Goal: Register for event/course

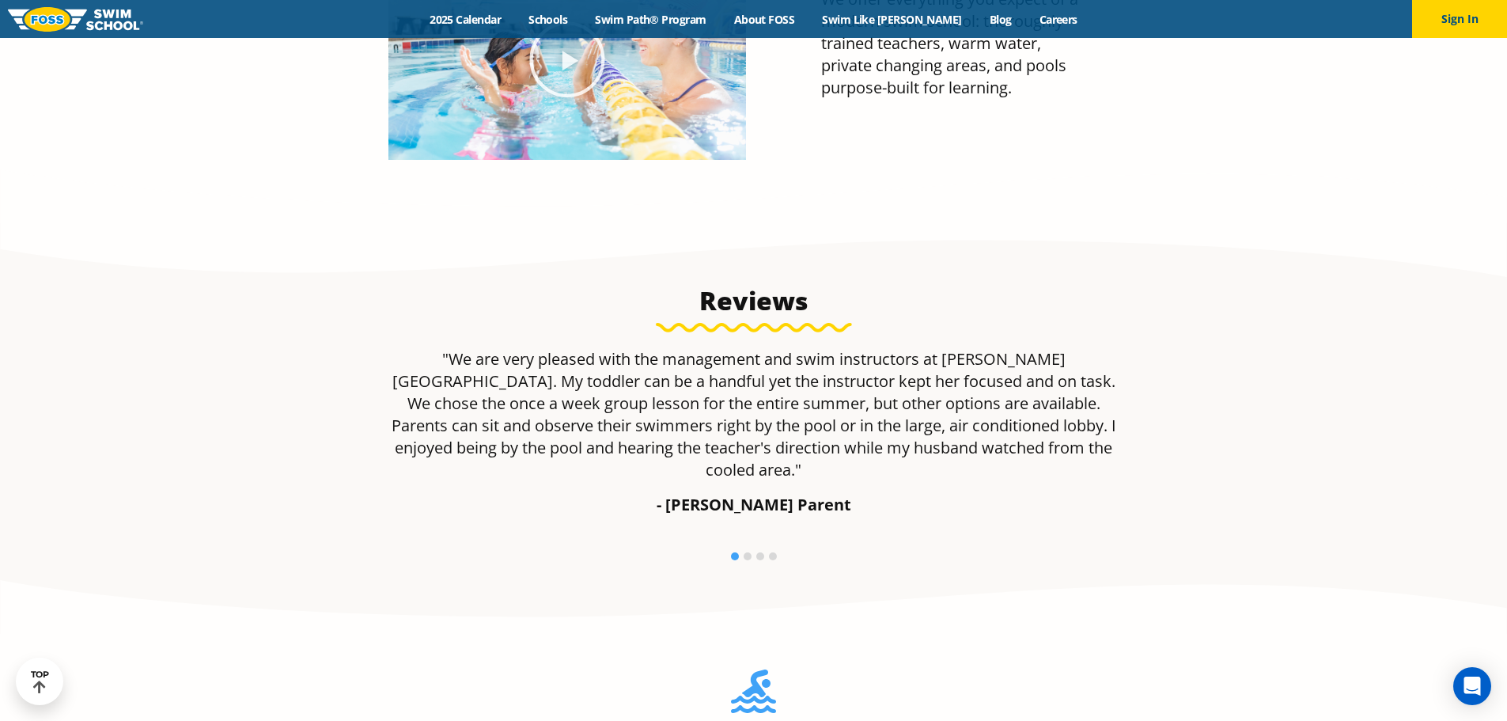
scroll to position [2033, 0]
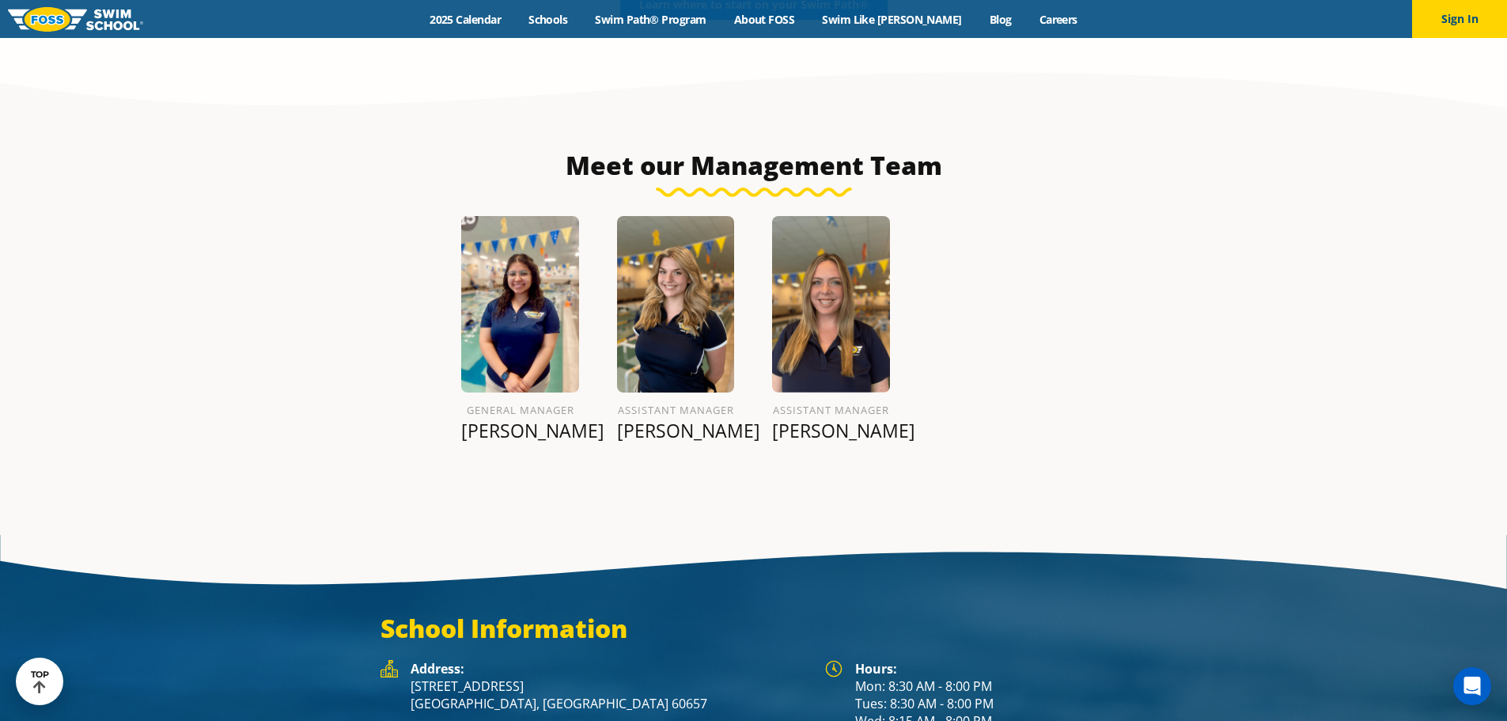
drag, startPoint x: 1112, startPoint y: 451, endPoint x: 1125, endPoint y: 605, distance: 154.7
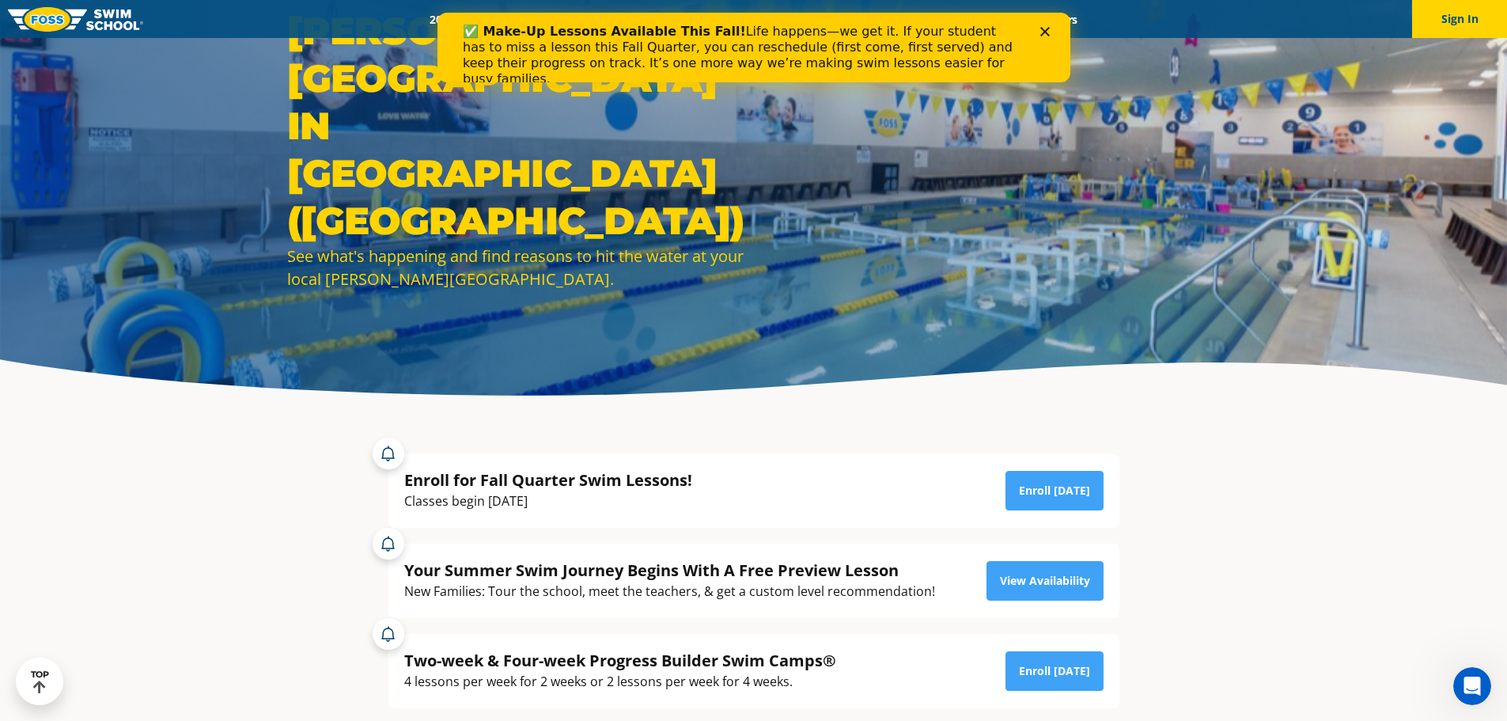
scroll to position [0, 0]
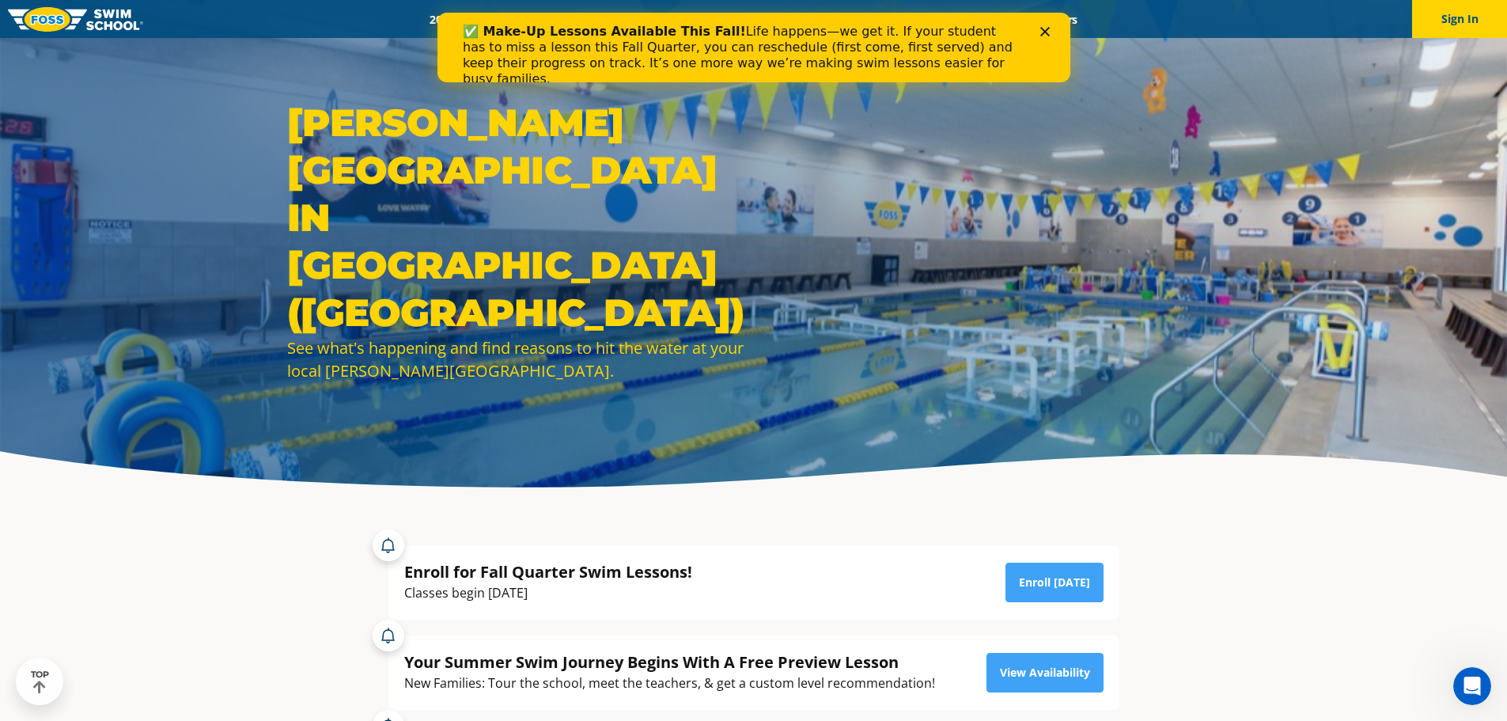
drag, startPoint x: 660, startPoint y: 335, endPoint x: 638, endPoint y: 95, distance: 240.6
click at [1042, 32] on icon "Close" at bounding box center [1043, 31] width 9 height 9
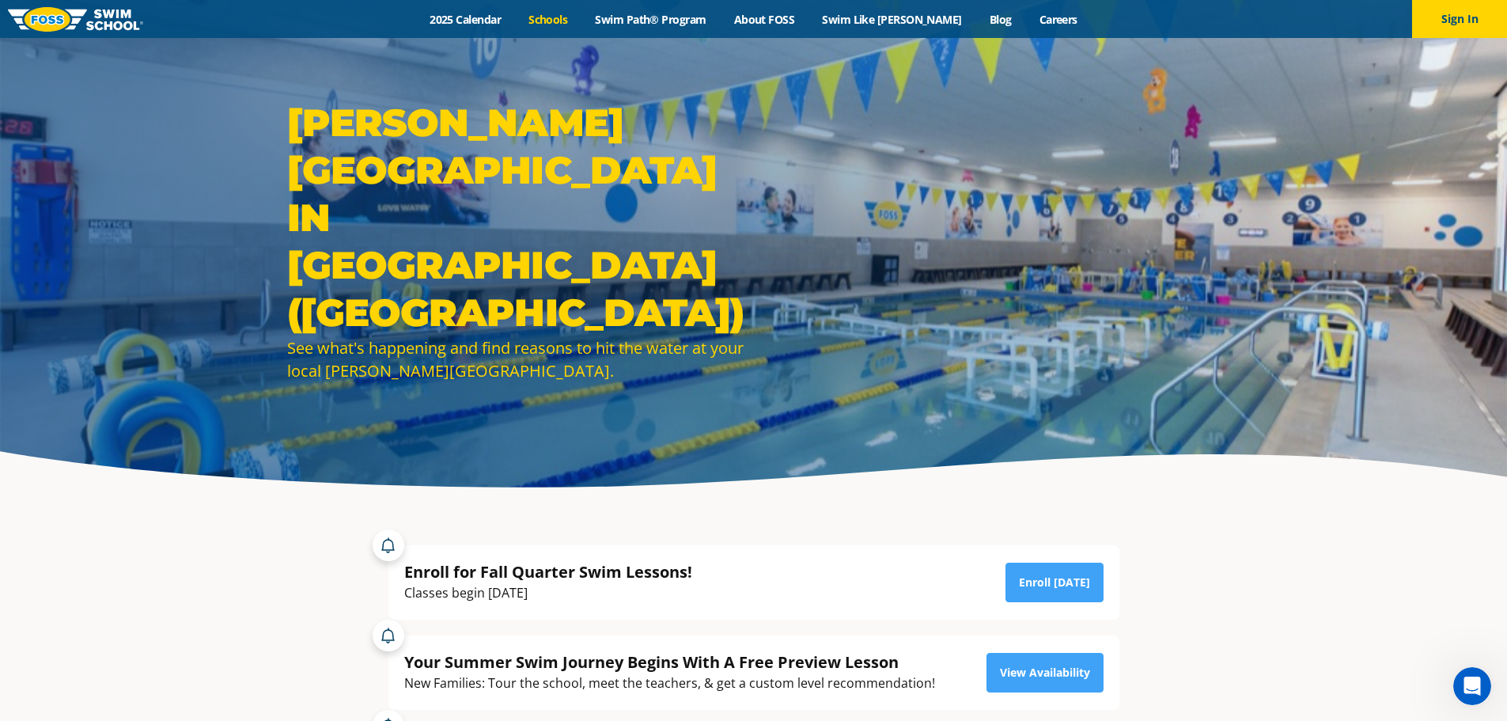
click at [576, 17] on link "Schools" at bounding box center [548, 19] width 66 height 15
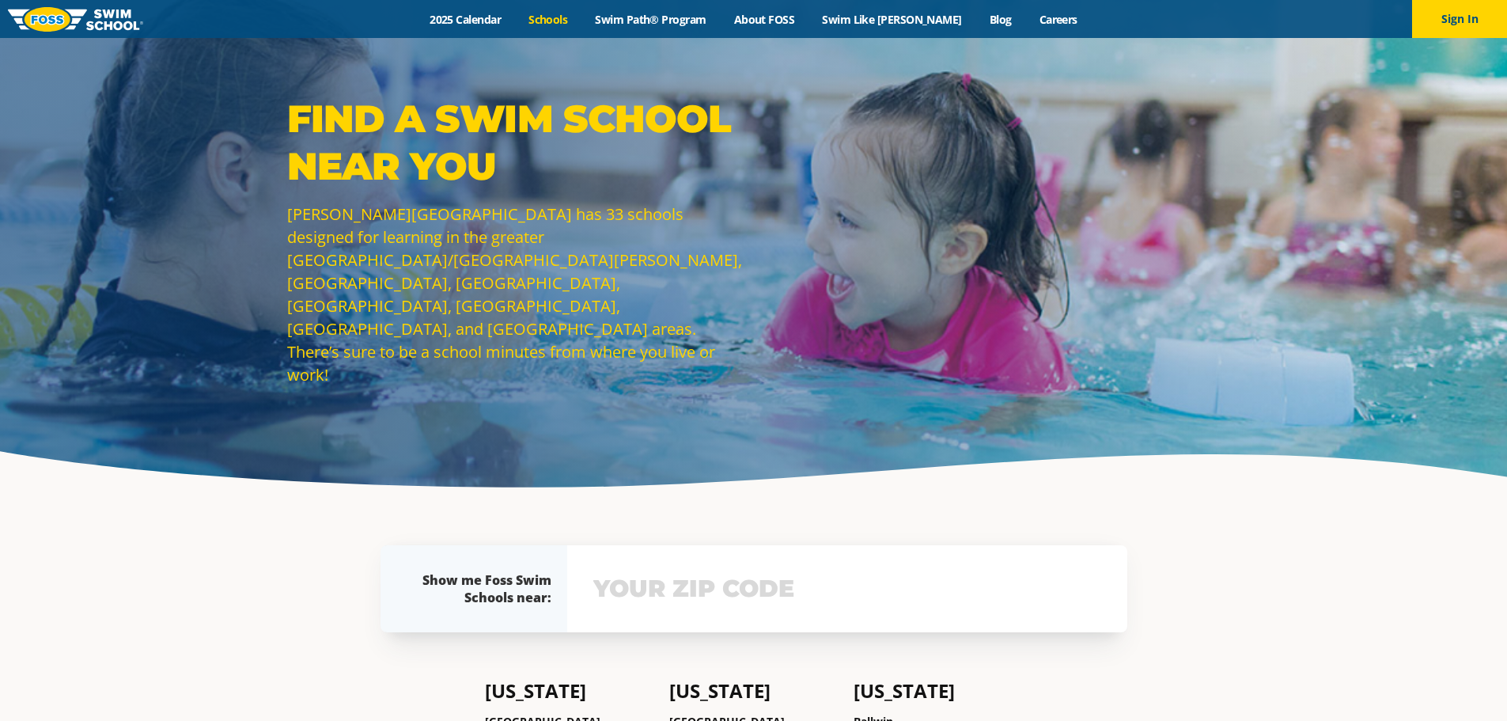
scroll to position [180, 0]
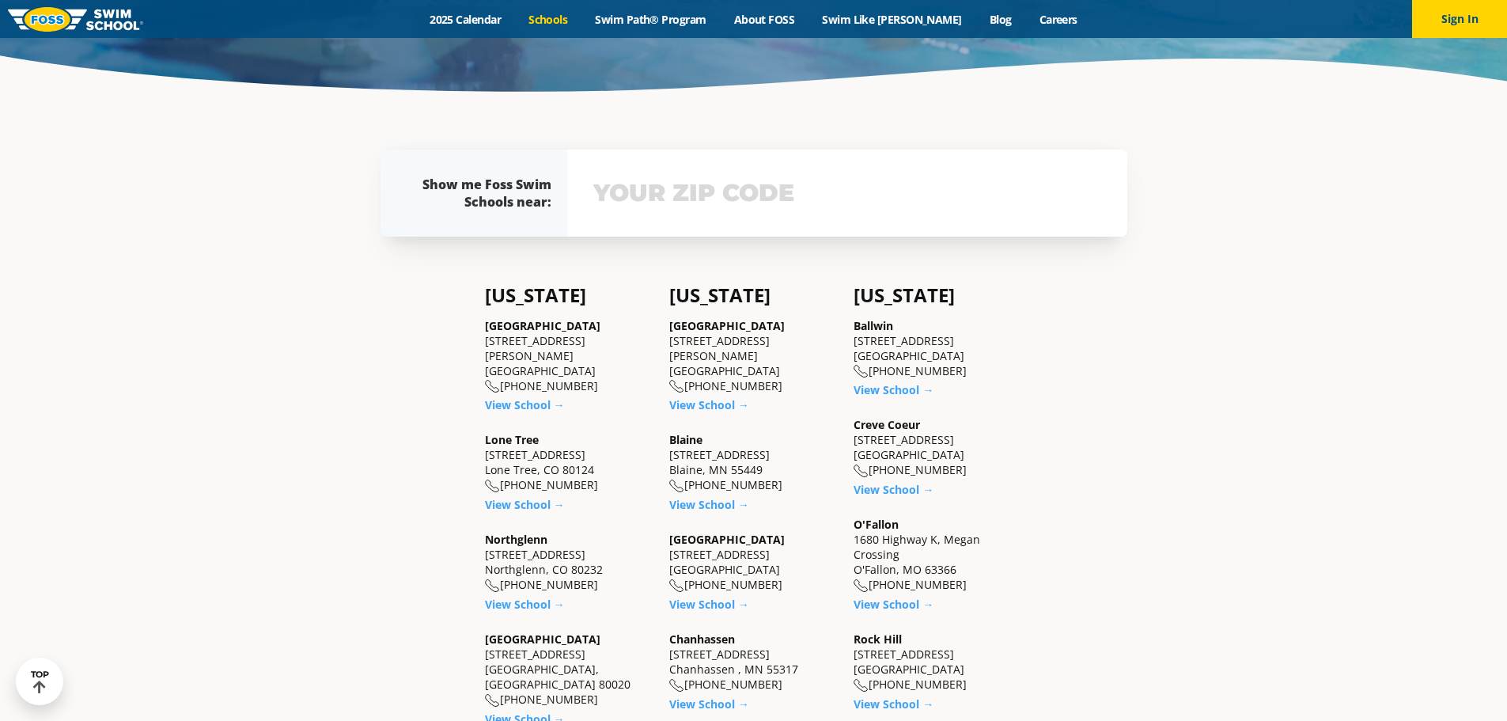
click at [644, 192] on input "text" at bounding box center [847, 193] width 516 height 46
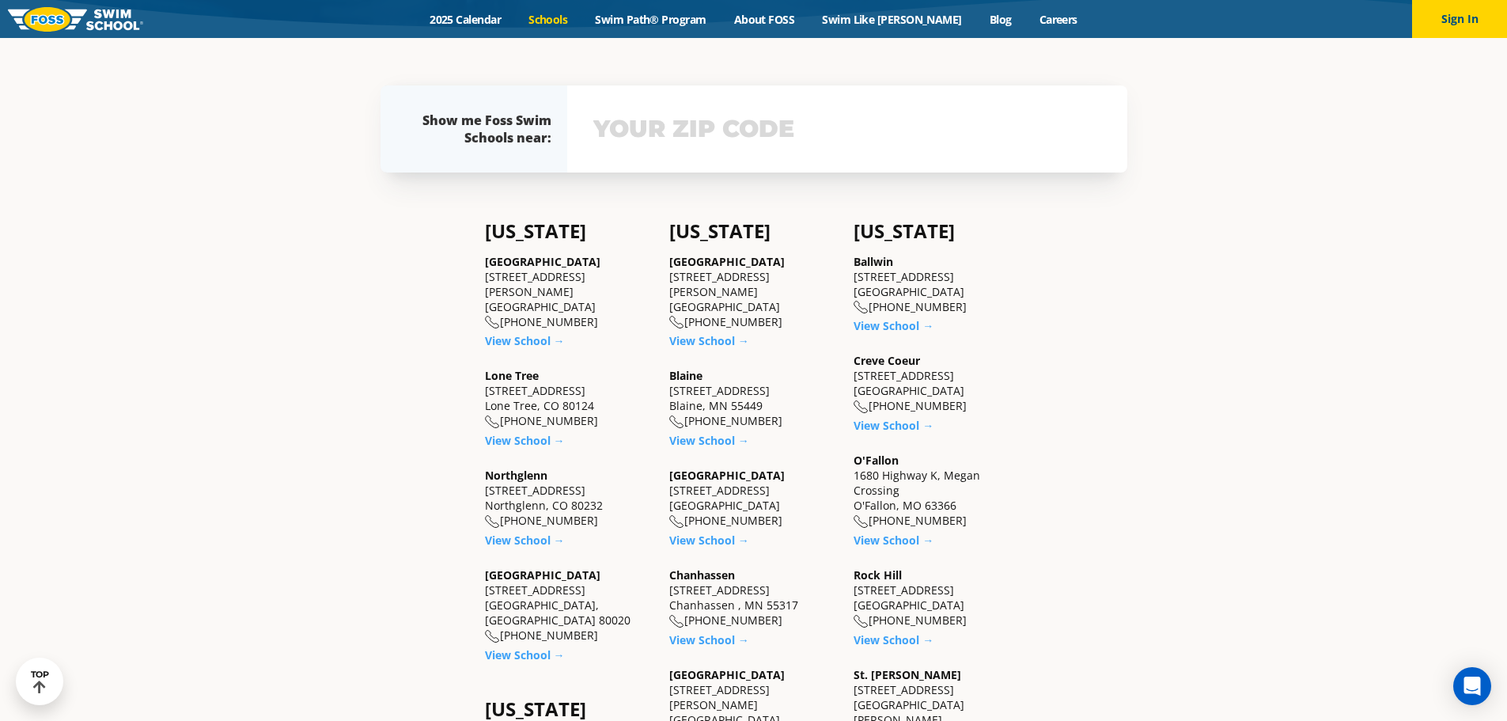
scroll to position [466, 0]
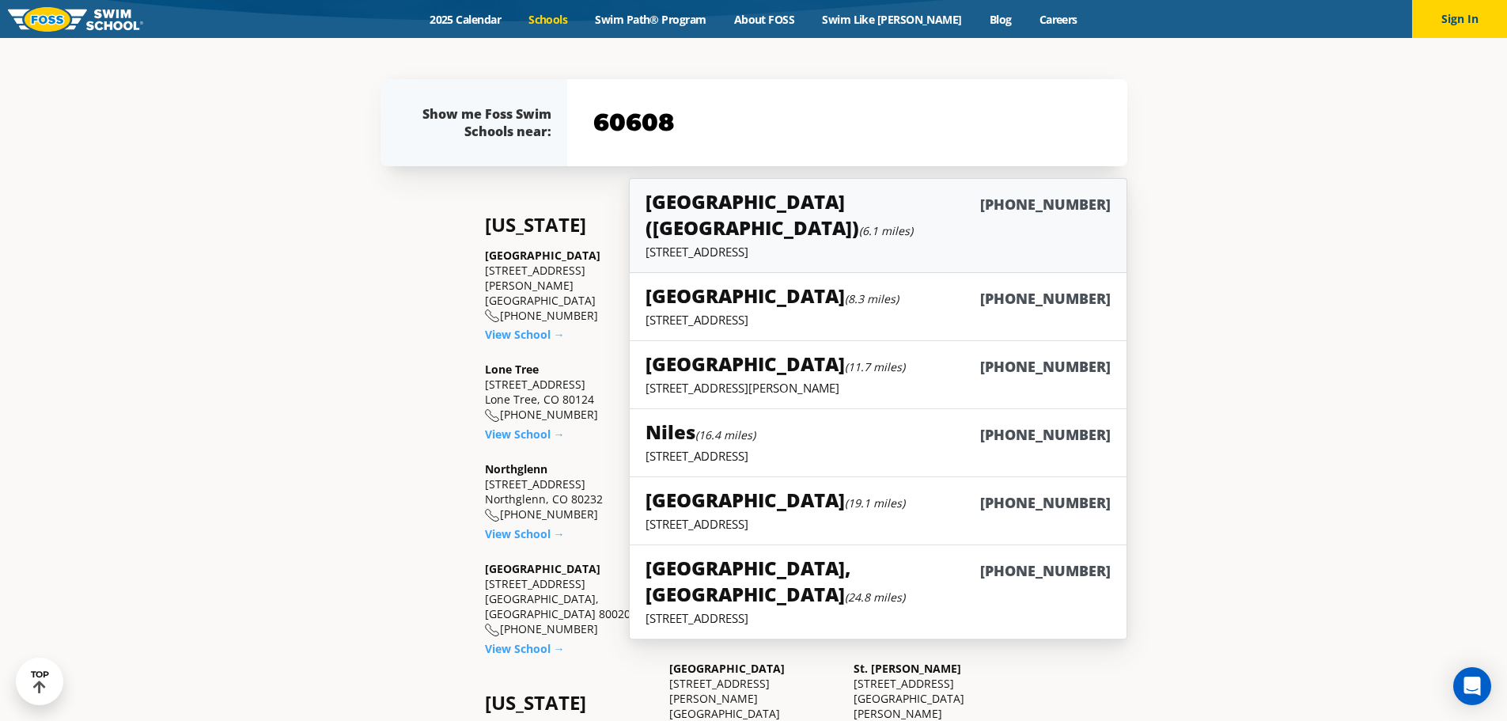
type input "60608"
click at [818, 244] on p "3026 N Ashland Ave, Chicago, IL 60657" at bounding box center [877, 252] width 464 height 16
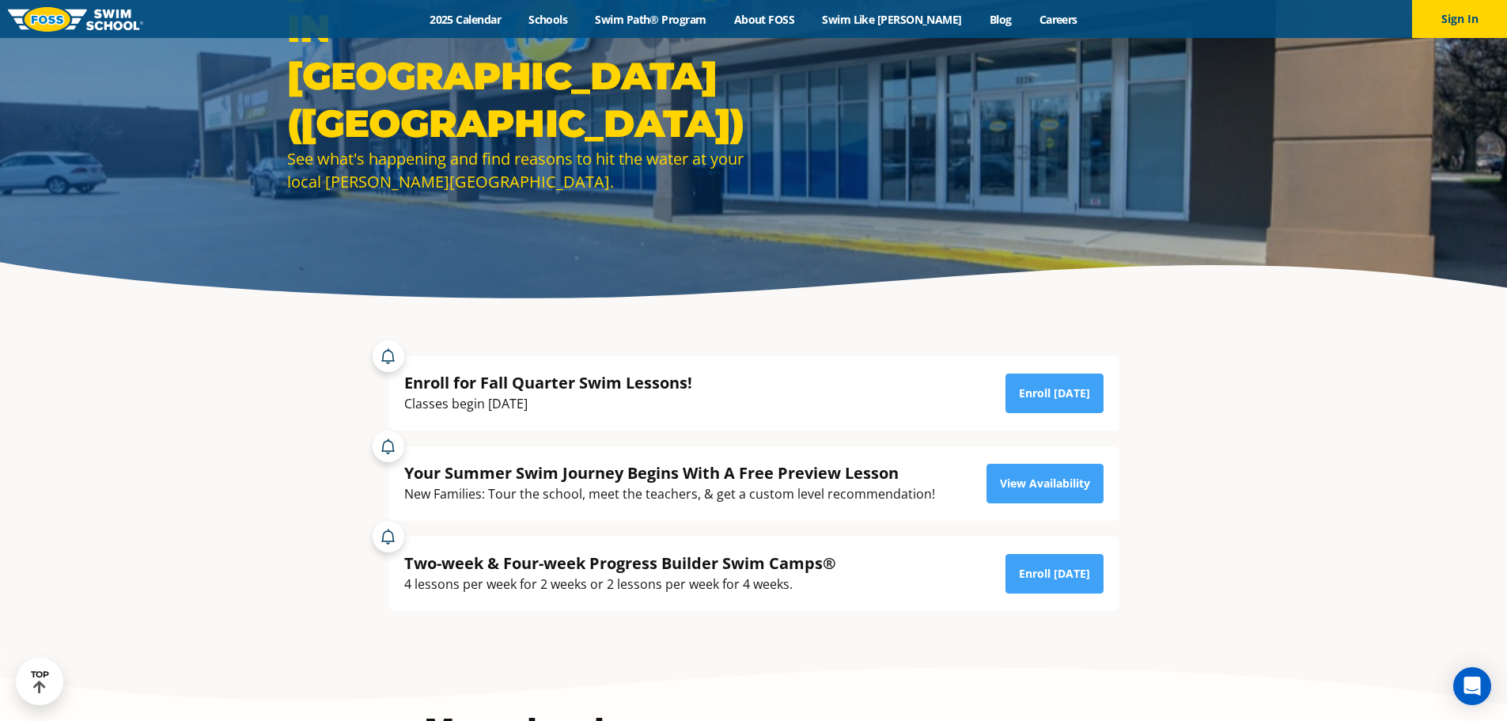
scroll to position [395, 0]
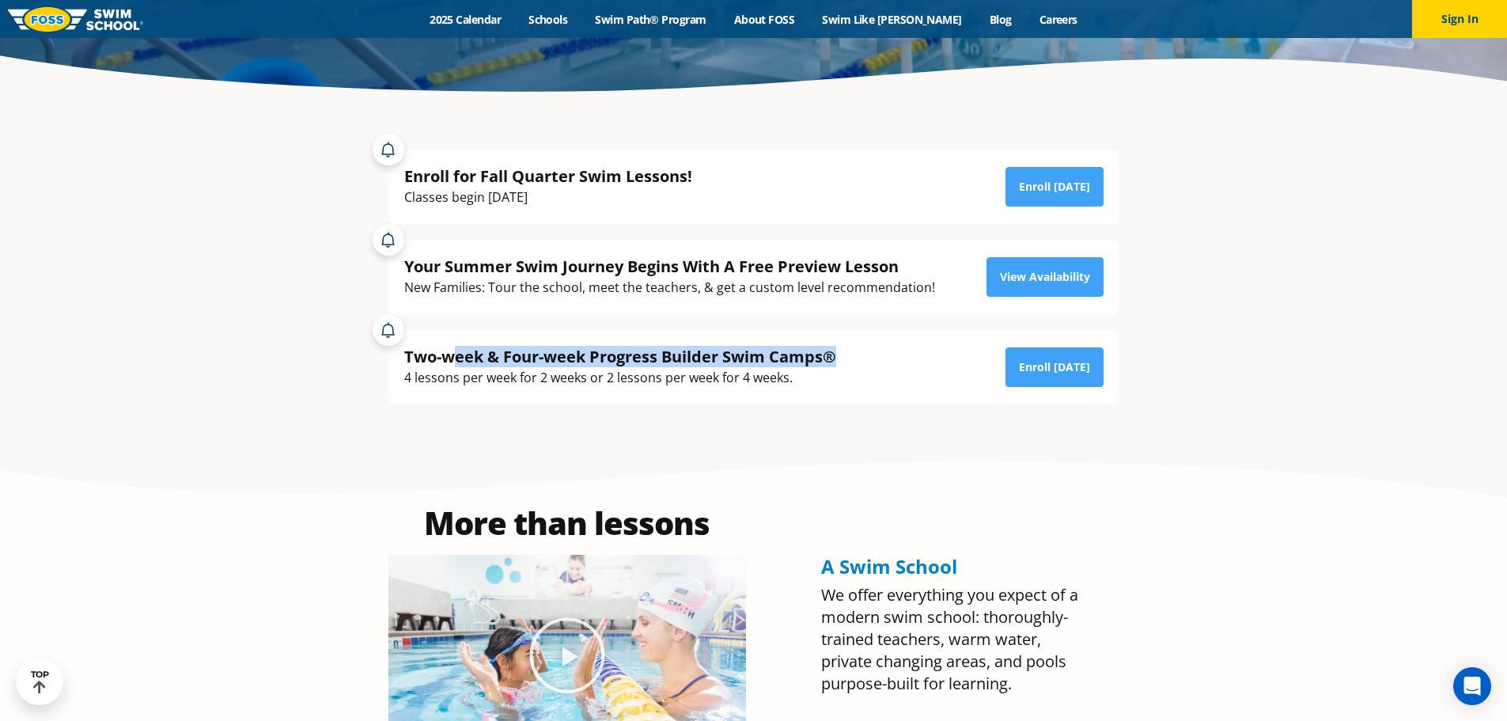
drag, startPoint x: 448, startPoint y: 354, endPoint x: 842, endPoint y: 363, distance: 394.0
click at [842, 363] on div "Two-week & Four-week Progress Builder Swim Camps® 4 lessons per week for 2 week…" at bounding box center [753, 367] width 699 height 43
click at [811, 470] on section "More than lessons A Swim School We offer everything you expect of a modern swim…" at bounding box center [753, 631] width 1507 height 375
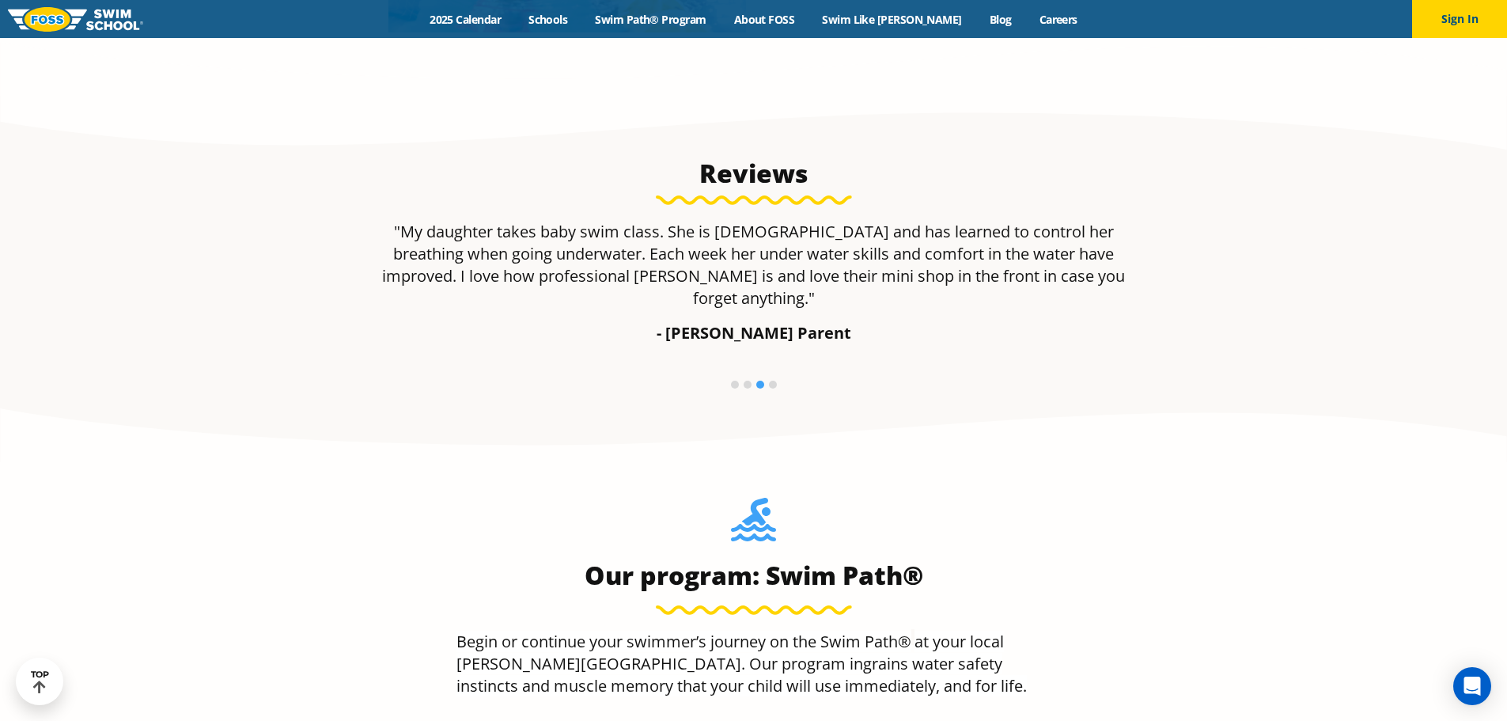
drag, startPoint x: 1056, startPoint y: 509, endPoint x: 1072, endPoint y: 354, distance: 156.6
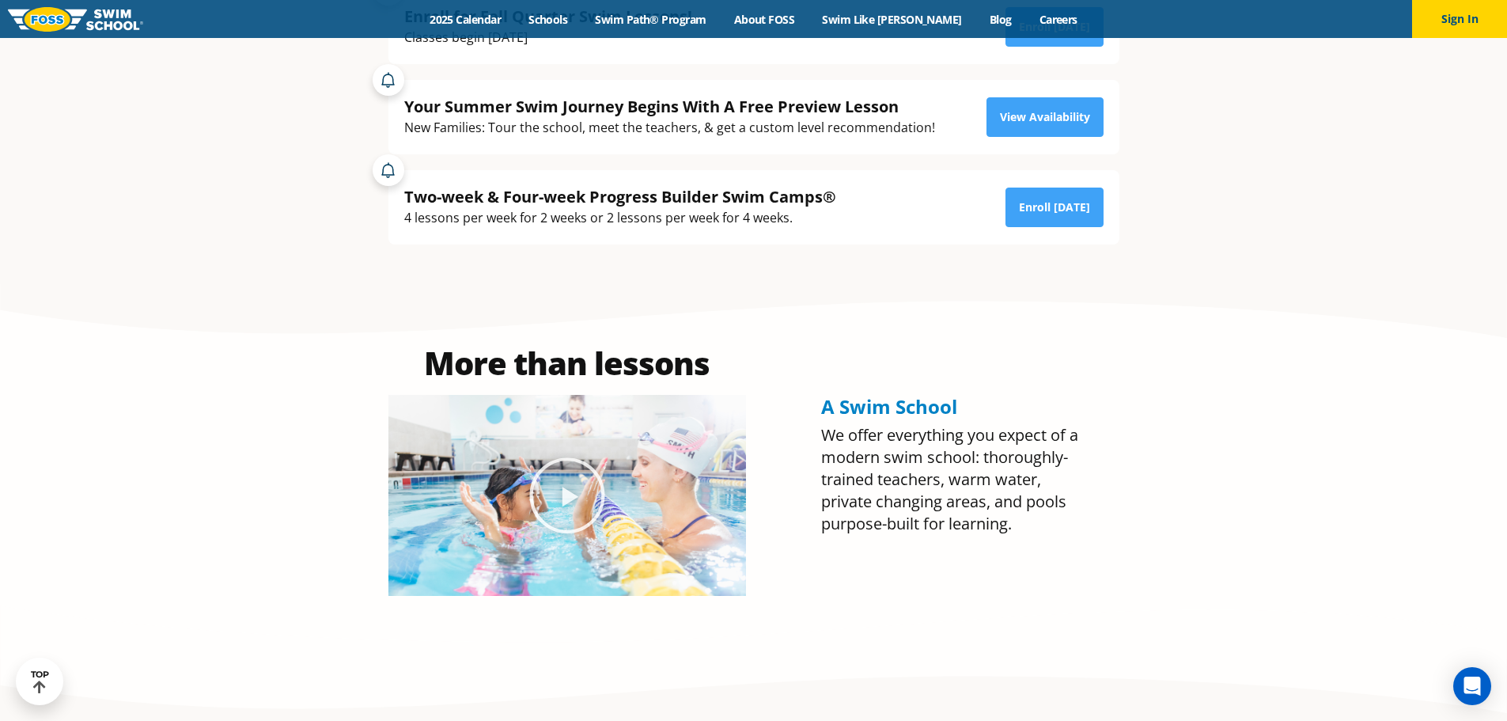
drag, startPoint x: 1122, startPoint y: 438, endPoint x: 1123, endPoint y: 278, distance: 159.8
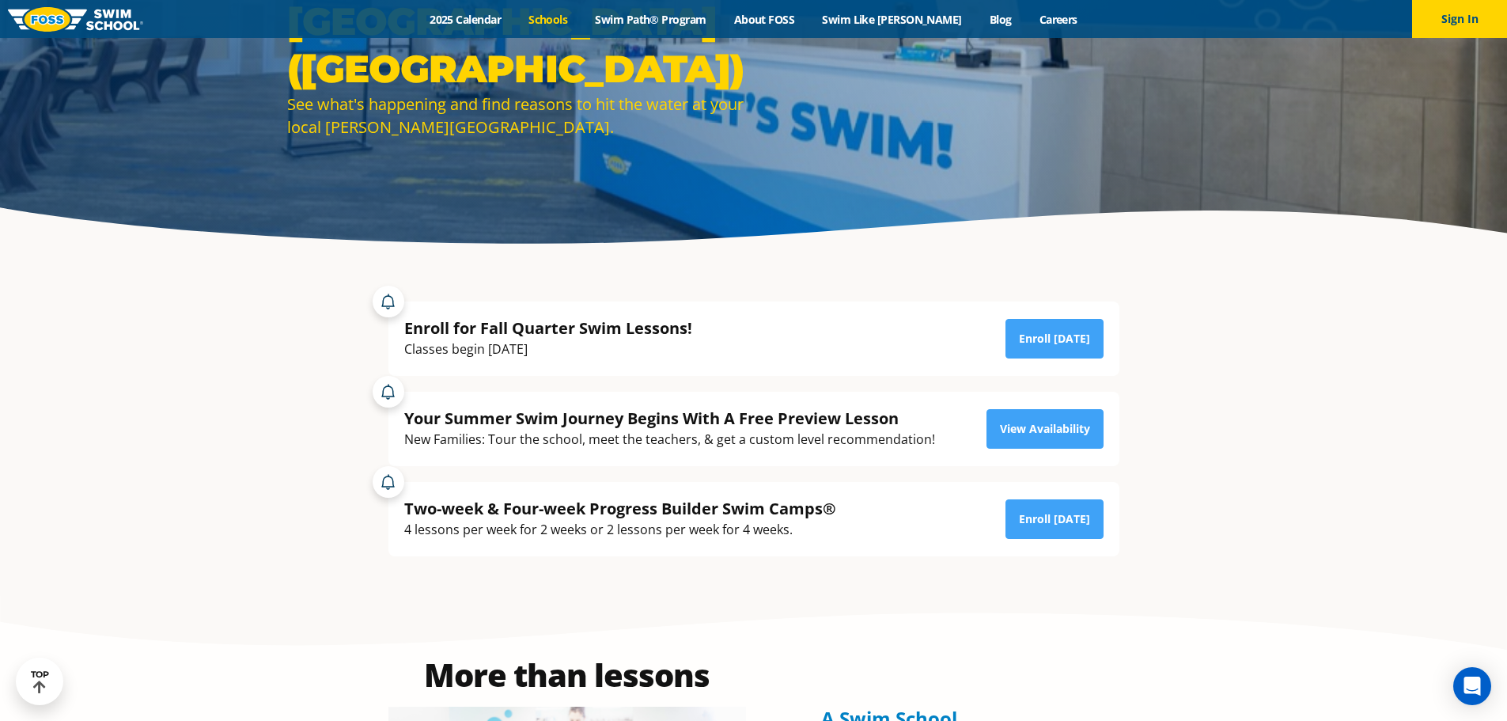
click at [573, 25] on link "Schools" at bounding box center [548, 19] width 66 height 15
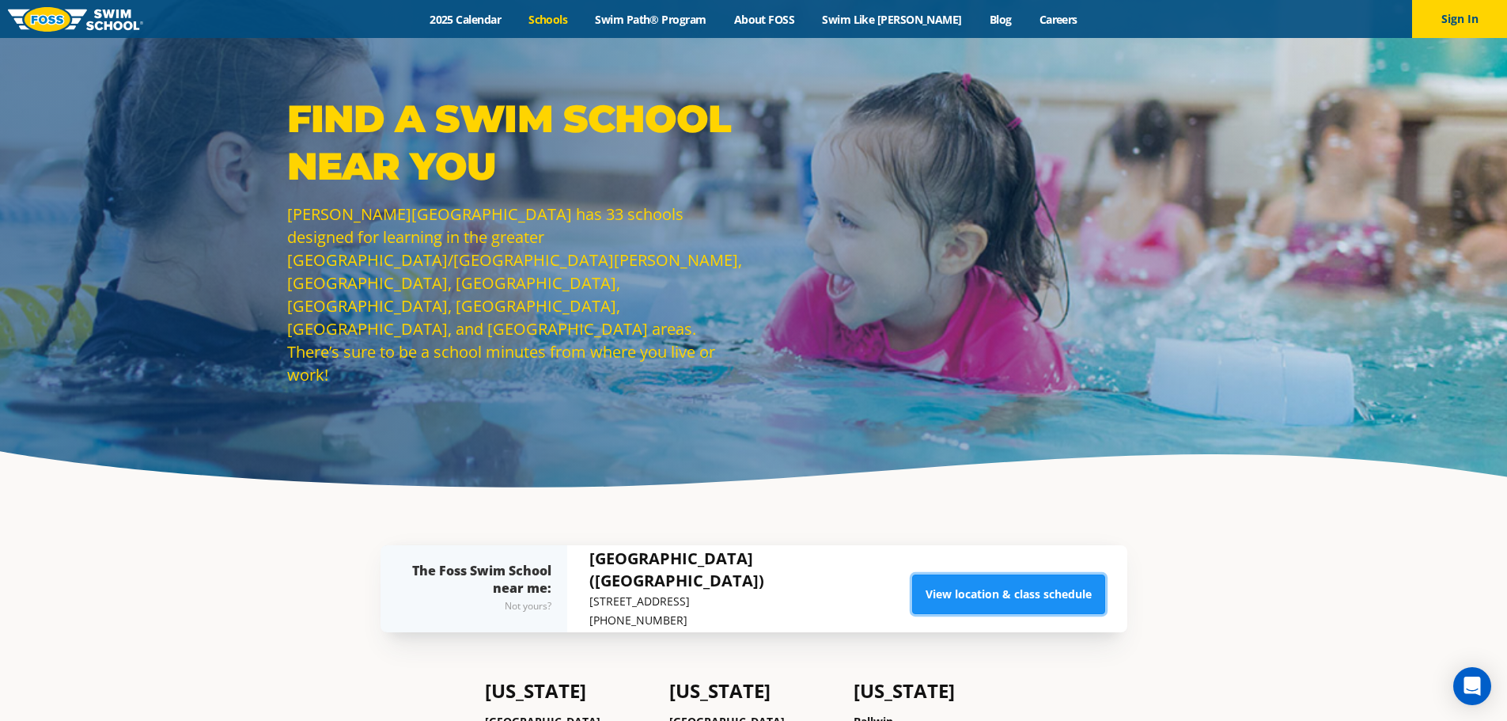
click at [985, 593] on link "View location & class schedule" at bounding box center [1008, 594] width 193 height 40
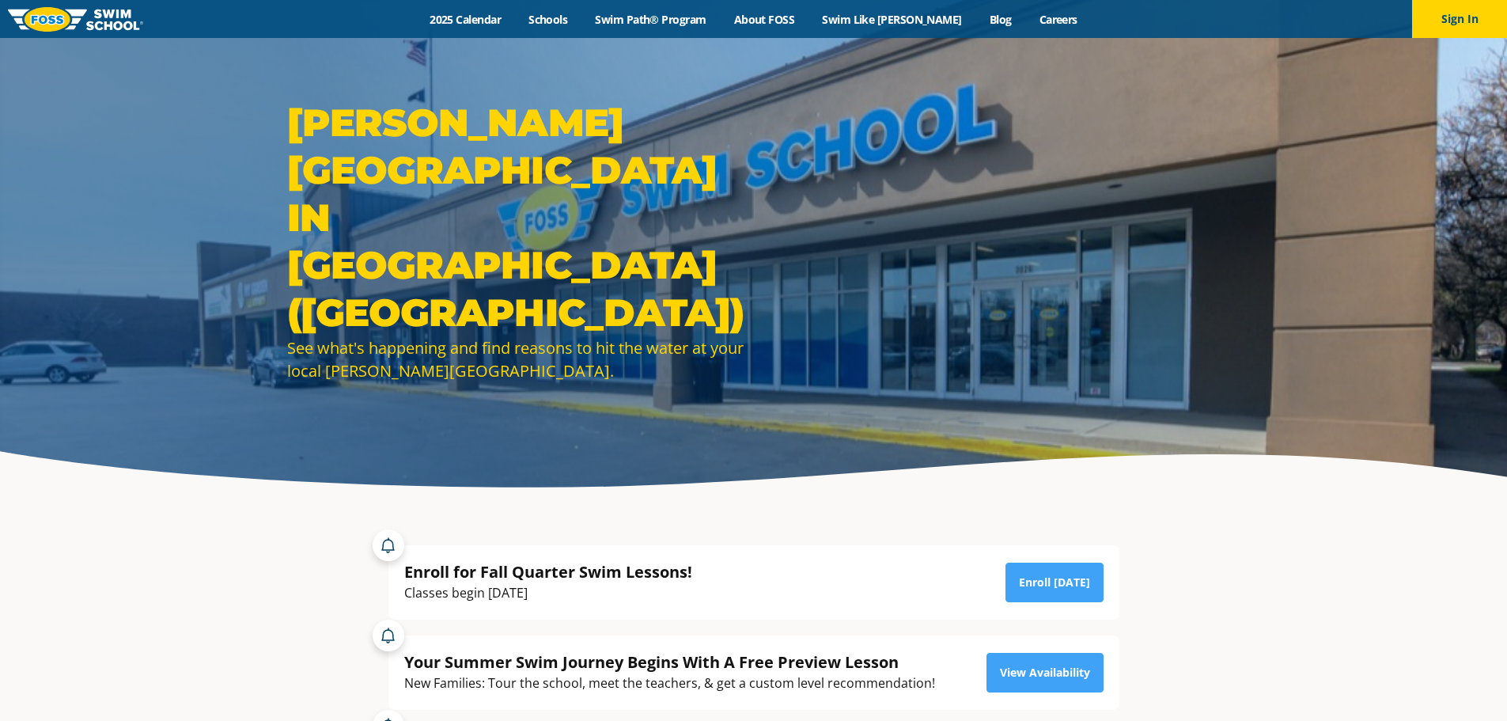
scroll to position [395, 0]
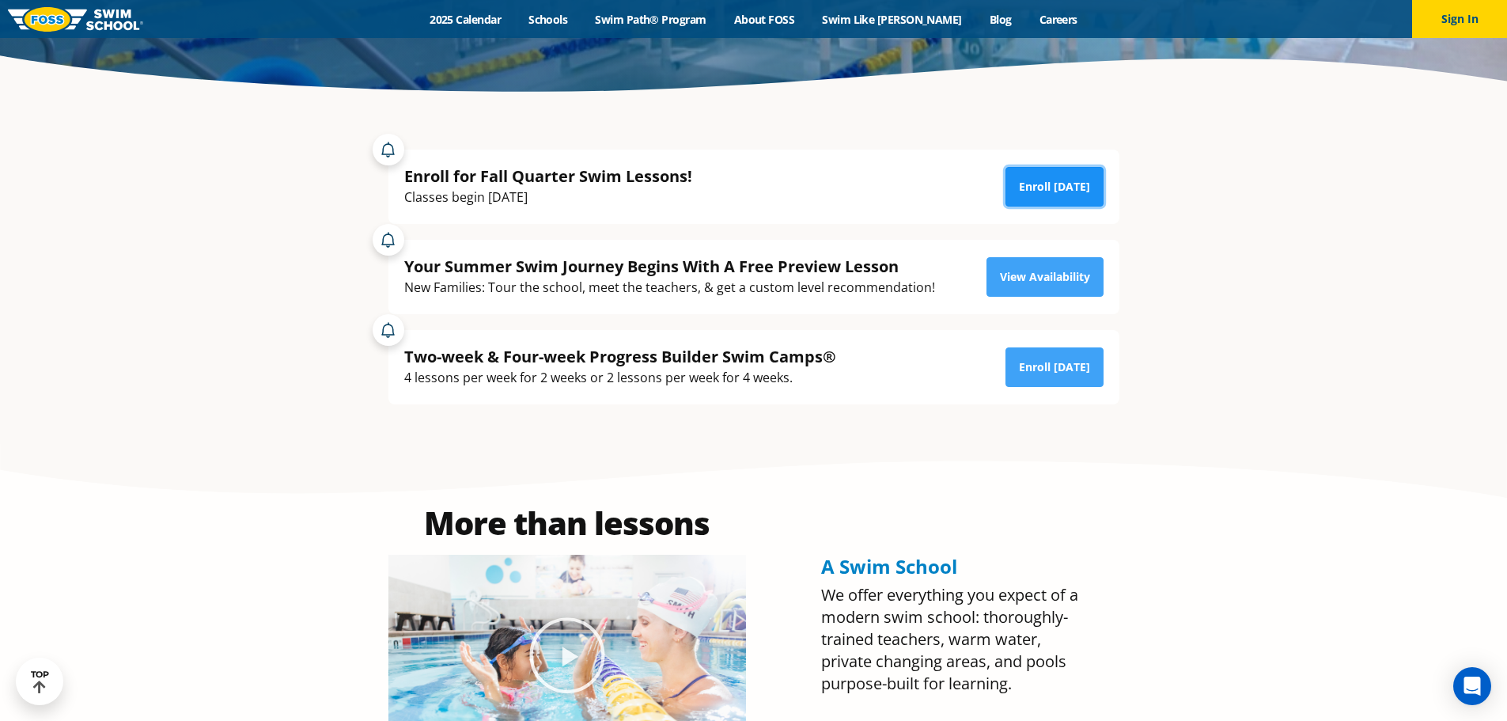
click at [1069, 173] on link "Enroll [DATE]" at bounding box center [1054, 187] width 98 height 40
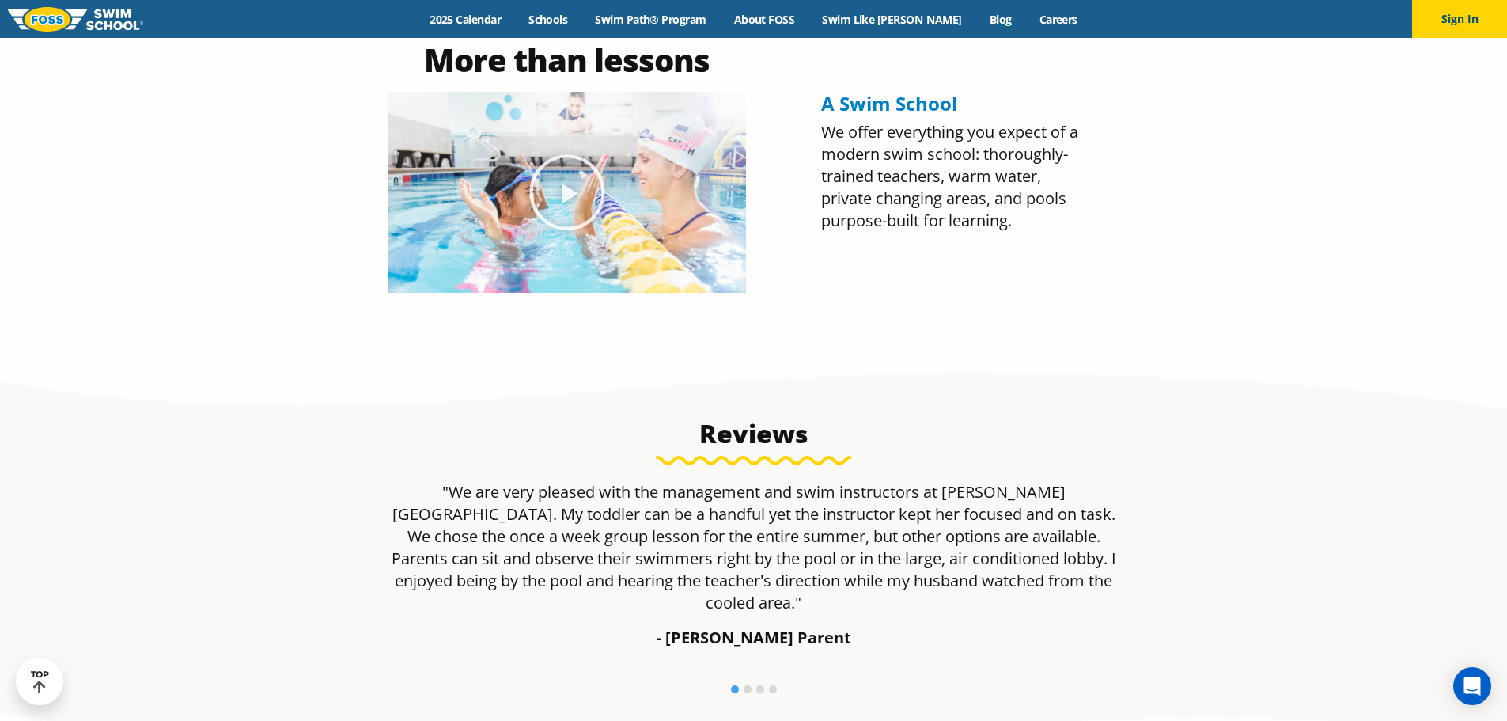
scroll to position [920, 0]
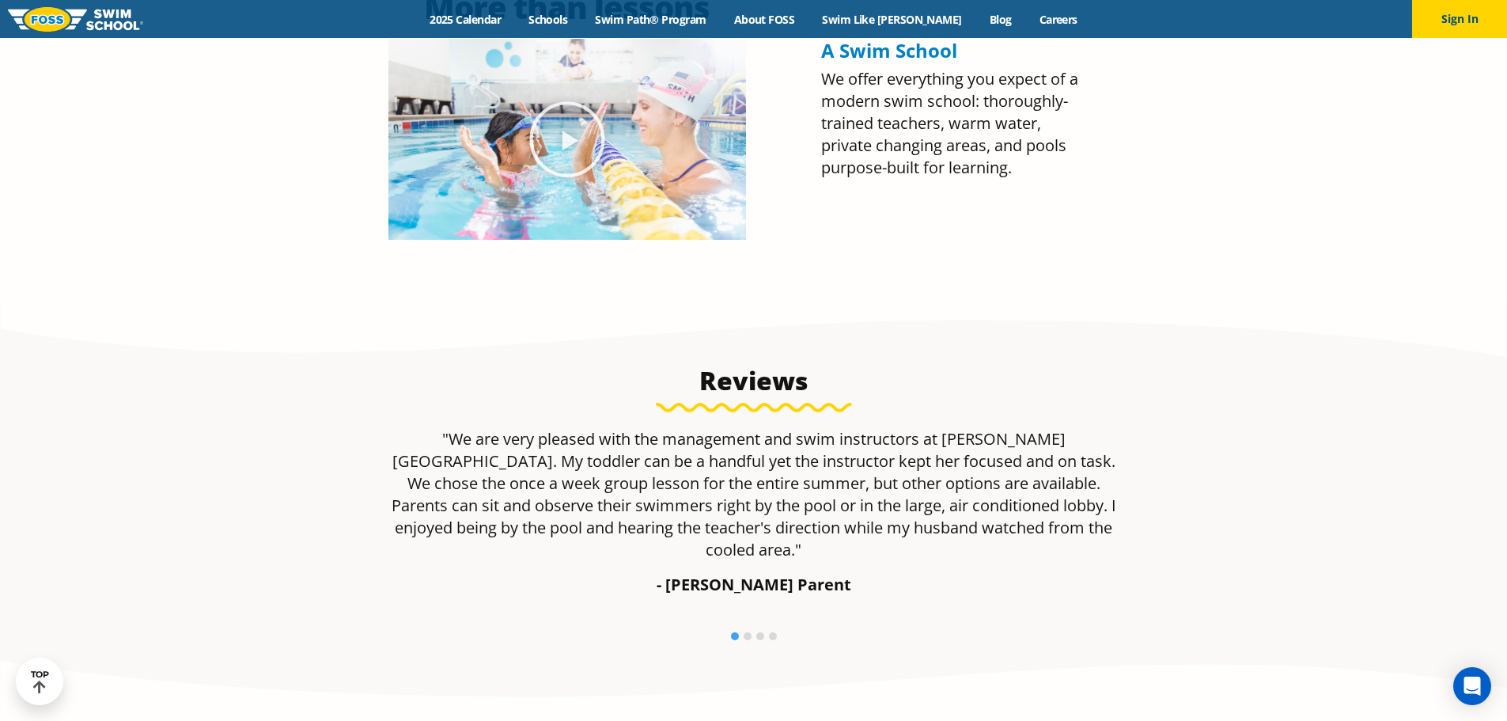
drag, startPoint x: 1035, startPoint y: 357, endPoint x: 1035, endPoint y: 415, distance: 58.5
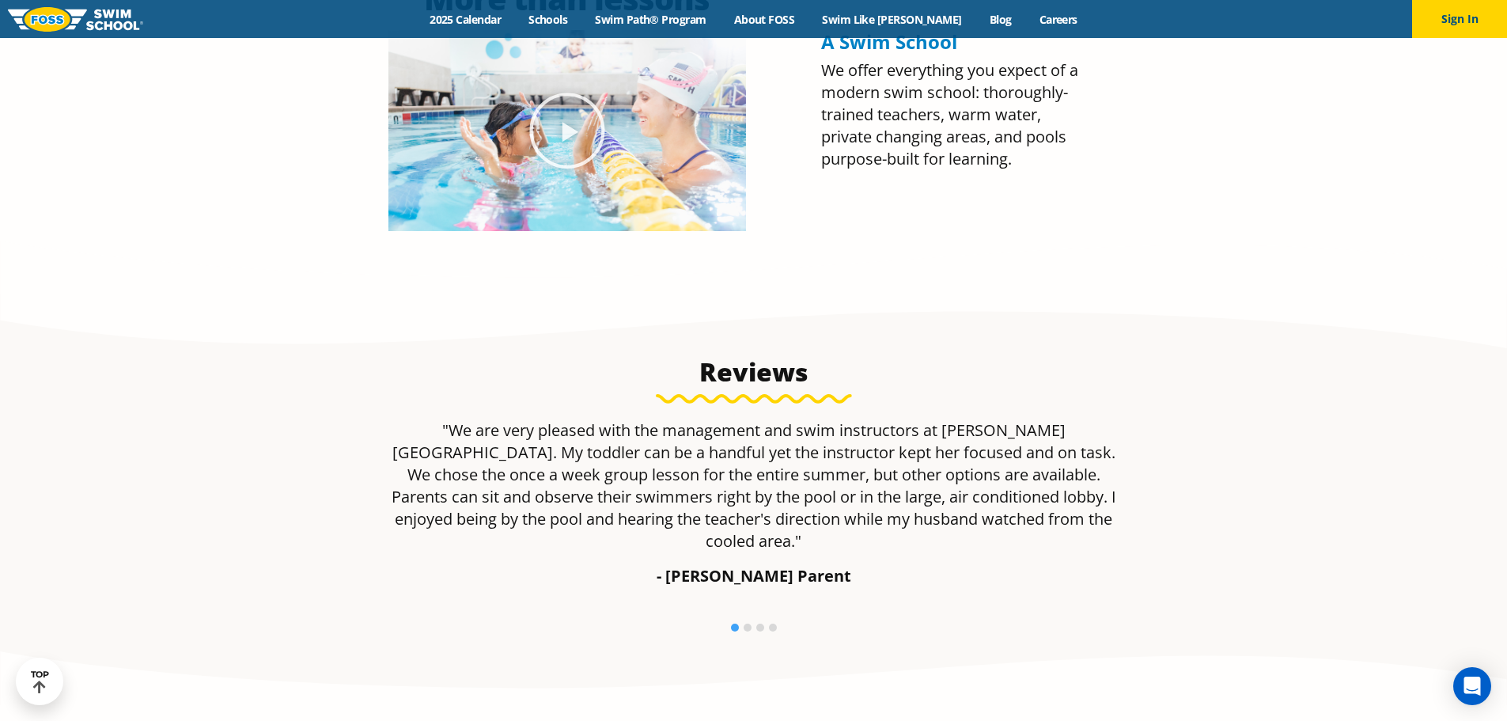
click at [750, 623] on li at bounding box center [747, 627] width 8 height 8
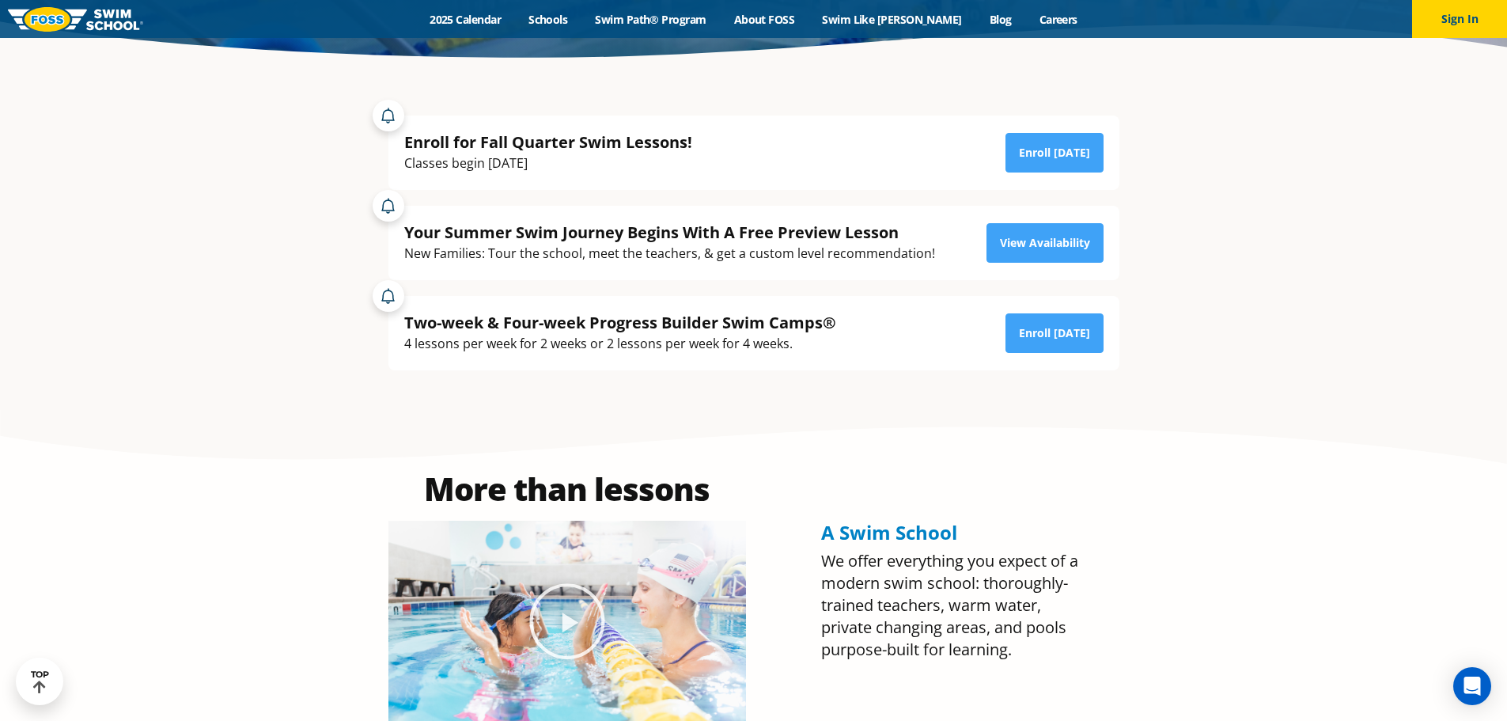
drag, startPoint x: 1185, startPoint y: 550, endPoint x: 1096, endPoint y: 391, distance: 182.0
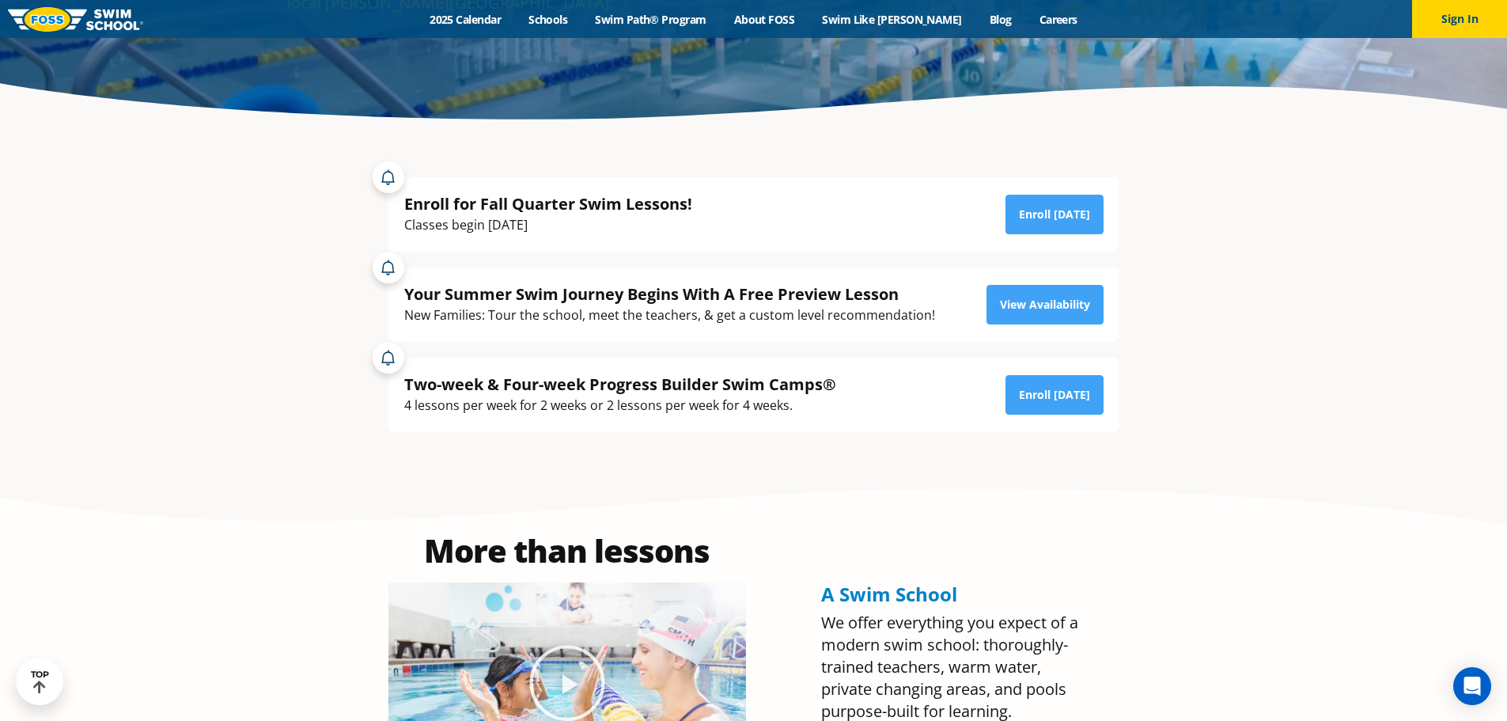
scroll to position [0, 0]
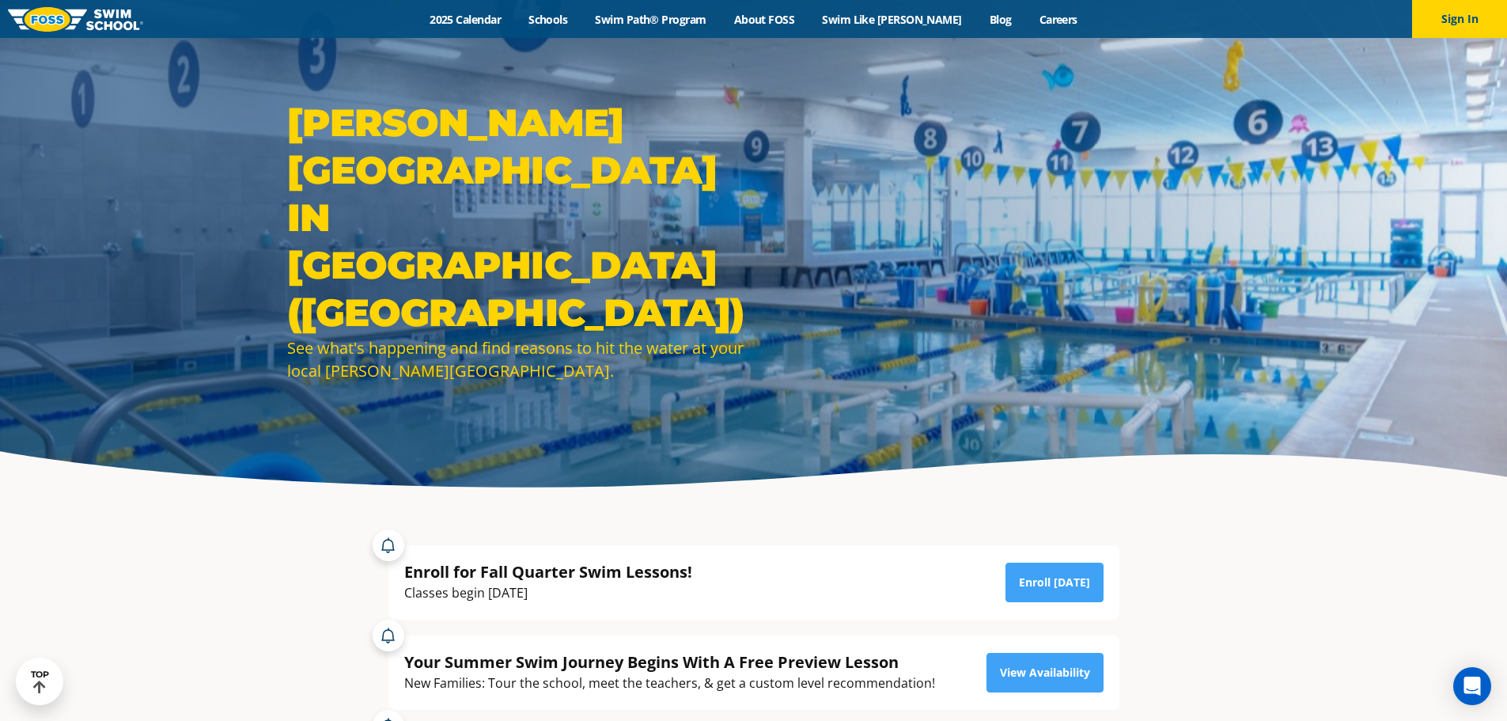
drag, startPoint x: 696, startPoint y: 344, endPoint x: 615, endPoint y: 110, distance: 247.9
